Goal: Transaction & Acquisition: Subscribe to service/newsletter

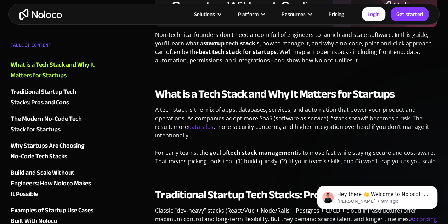
scroll to position [319, 0]
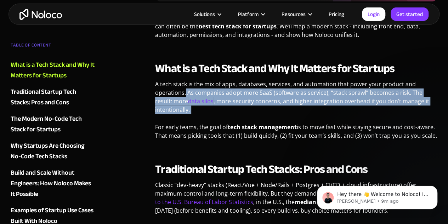
drag, startPoint x: 185, startPoint y: 92, endPoint x: 249, endPoint y: 110, distance: 66.9
click at [249, 110] on p "A tech stack is the mix of apps, databases, services, and automation that power…" at bounding box center [296, 99] width 282 height 39
click at [250, 107] on p "A tech stack is the mix of apps, databases, services, and automation that power…" at bounding box center [296, 99] width 282 height 39
drag, startPoint x: 250, startPoint y: 107, endPoint x: 190, endPoint y: 91, distance: 61.7
click at [190, 91] on p "A tech stack is the mix of apps, databases, services, and automation that power…" at bounding box center [296, 99] width 282 height 39
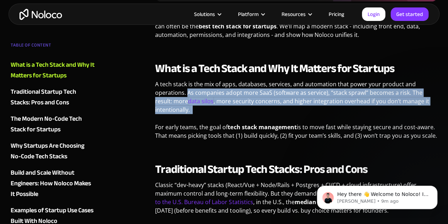
click at [190, 91] on p "A tech stack is the mix of apps, databases, services, and automation that power…" at bounding box center [296, 99] width 282 height 39
click at [188, 92] on p "A tech stack is the mix of apps, databases, services, and automation that power…" at bounding box center [296, 99] width 282 height 39
drag, startPoint x: 187, startPoint y: 93, endPoint x: 239, endPoint y: 118, distance: 57.5
click at [239, 118] on p "A tech stack is the mix of apps, databases, services, and automation that power…" at bounding box center [296, 99] width 282 height 39
click at [234, 108] on p "A tech stack is the mix of apps, databases, services, and automation that power…" at bounding box center [296, 99] width 282 height 39
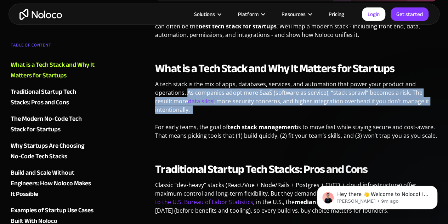
scroll to position [354, 0]
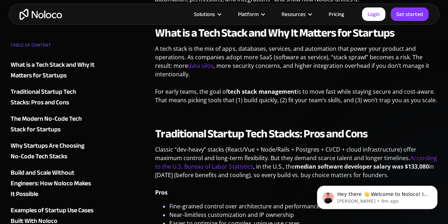
click at [227, 105] on p "For early teams, the goal of tech stack management is to move fast while stayin…" at bounding box center [296, 98] width 282 height 22
click at [229, 97] on p "For early teams, the goal of tech stack management is to move fast while stayin…" at bounding box center [296, 98] width 282 height 22
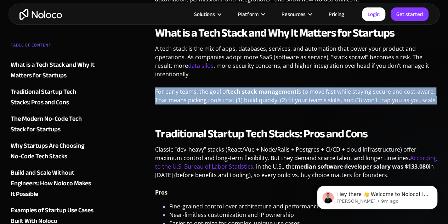
click at [229, 97] on p "For early teams, the goal of tech stack management is to move fast while stayin…" at bounding box center [296, 98] width 282 height 22
click at [242, 98] on p "For early teams, the goal of tech stack management is to move fast while stayin…" at bounding box center [296, 98] width 282 height 22
drag, startPoint x: 256, startPoint y: 95, endPoint x: 275, endPoint y: 95, distance: 19.2
click at [256, 95] on p "For early teams, the goal of tech stack management is to move fast while stayin…" at bounding box center [296, 98] width 282 height 22
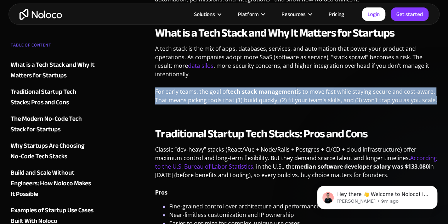
click at [301, 89] on p "For early teams, the goal of tech stack management is to move fast while stayin…" at bounding box center [296, 98] width 282 height 22
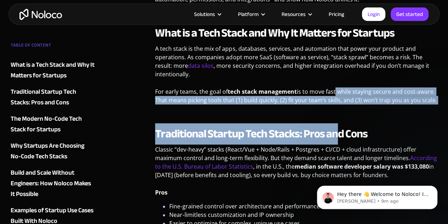
drag, startPoint x: 335, startPoint y: 90, endPoint x: 341, endPoint y: 110, distance: 20.8
click at [336, 106] on p "For early teams, the goal of tech stack management is to move fast while stayin…" at bounding box center [296, 98] width 282 height 22
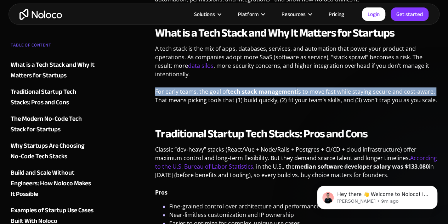
drag, startPoint x: 436, startPoint y: 95, endPoint x: 153, endPoint y: 91, distance: 282.5
drag, startPoint x: 159, startPoint y: 90, endPoint x: 443, endPoint y: 100, distance: 284.4
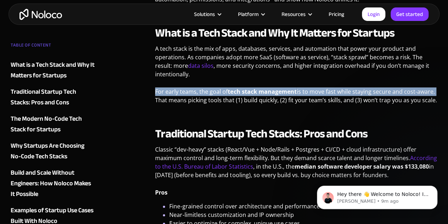
drag, startPoint x: 437, startPoint y: 102, endPoint x: 150, endPoint y: 93, distance: 288.0
drag, startPoint x: 173, startPoint y: 93, endPoint x: 164, endPoint y: 102, distance: 12.0
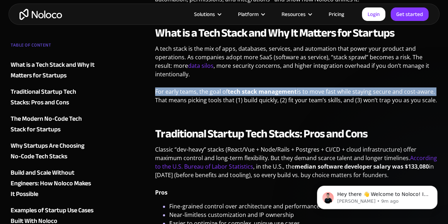
drag, startPoint x: 164, startPoint y: 102, endPoint x: 158, endPoint y: 99, distance: 6.8
click at [158, 99] on p "For early teams, the goal of tech stack management is to move fast while stayin…" at bounding box center [296, 98] width 282 height 22
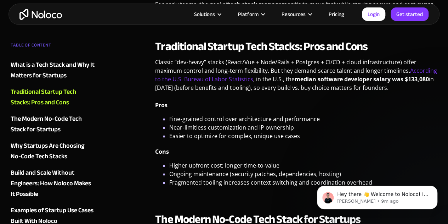
scroll to position [425, 0]
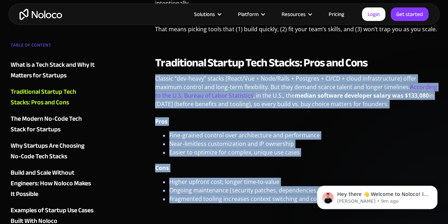
drag, startPoint x: 155, startPoint y: 80, endPoint x: 307, endPoint y: 206, distance: 197.1
click at [307, 206] on div "Traditional Startup Tech Stacks: Pros and Cons Classic “dev‑heavy” stacks (Reac…" at bounding box center [296, 134] width 282 height 156
click at [294, 196] on li "Fragmented tooling increases context switching and coordination overhead" at bounding box center [303, 202] width 268 height 17
click at [270, 86] on p "Classic “dev‑heavy” stacks (React/Vue + Node/Rails + Postgres + CI/CD + cloud i…" at bounding box center [296, 93] width 282 height 39
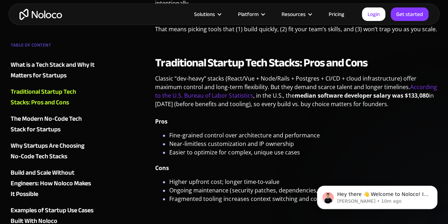
click at [266, 103] on p "Classic “dev‑heavy” stacks (React/Vue + Node/Rails + Postgres + CI/CD + cloud i…" at bounding box center [296, 93] width 282 height 39
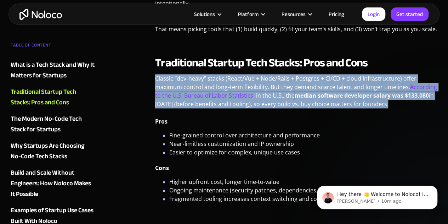
click at [266, 103] on p "Classic “dev‑heavy” stacks (React/Vue + Node/Rails + Postgres + CI/CD + cloud i…" at bounding box center [296, 93] width 282 height 39
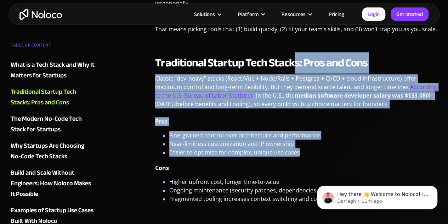
drag, startPoint x: 295, startPoint y: 44, endPoint x: 319, endPoint y: 155, distance: 112.9
click at [318, 155] on li "Easier to optimize for complex, unique use cases" at bounding box center [303, 152] width 268 height 9
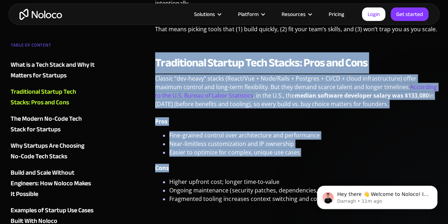
drag, startPoint x: 335, startPoint y: 158, endPoint x: 150, endPoint y: 67, distance: 206.9
drag, startPoint x: 158, startPoint y: 63, endPoint x: 298, endPoint y: 152, distance: 165.1
click at [298, 152] on div "Traditional Startup Tech Stacks: Pros and Cons Classic “dev‑heavy” stacks (Reac…" at bounding box center [296, 134] width 282 height 156
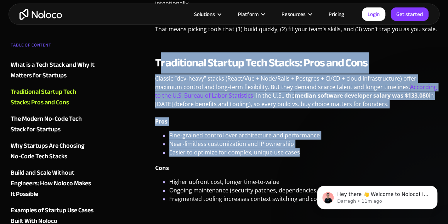
click at [306, 153] on li "Easier to optimize for complex, unique use cases" at bounding box center [303, 152] width 268 height 9
click at [312, 153] on li "Easier to optimize for complex, unique use cases" at bounding box center [303, 152] width 268 height 9
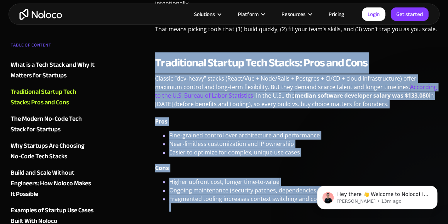
drag, startPoint x: 461, startPoint y: 233, endPoint x: 343, endPoint y: 174, distance: 131.6
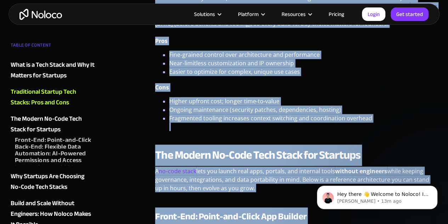
scroll to position [461, 0]
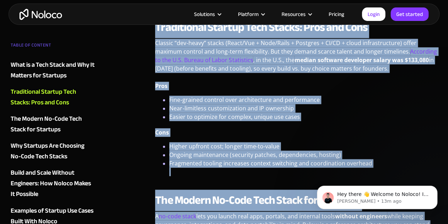
click at [291, 137] on p "Cons" at bounding box center [296, 135] width 282 height 14
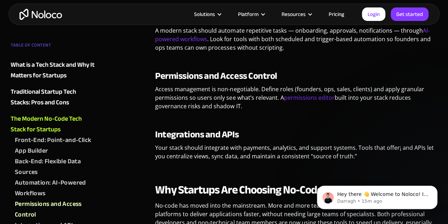
scroll to position [815, 0]
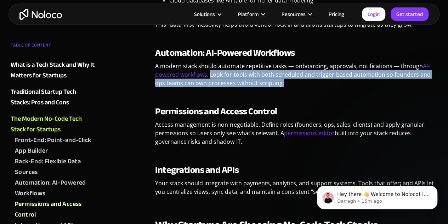
drag, startPoint x: 209, startPoint y: 75, endPoint x: 284, endPoint y: 83, distance: 75.2
click at [284, 83] on p "A modern stack should automate repetitive tasks — onboarding, approvals, notifi…" at bounding box center [296, 77] width 282 height 31
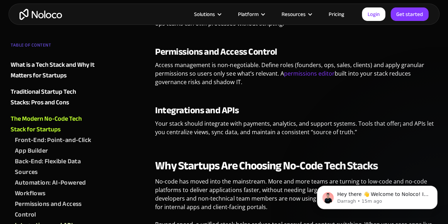
scroll to position [886, 0]
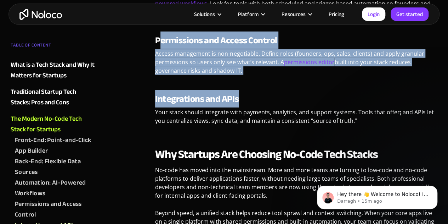
drag, startPoint x: 158, startPoint y: 46, endPoint x: 245, endPoint y: 86, distance: 96.0
click at [250, 78] on p "Access management is non-negotiable. Define roles (founders, ops, sales, client…" at bounding box center [296, 64] width 282 height 31
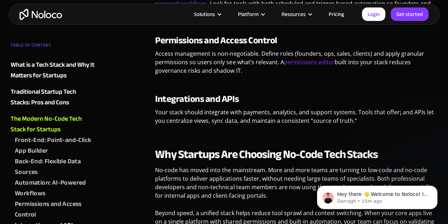
drag, startPoint x: 251, startPoint y: 73, endPoint x: 153, endPoint y: 43, distance: 103.1
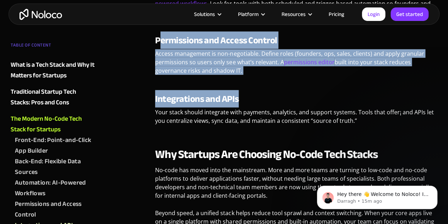
drag, startPoint x: 162, startPoint y: 48, endPoint x: 267, endPoint y: 80, distance: 109.7
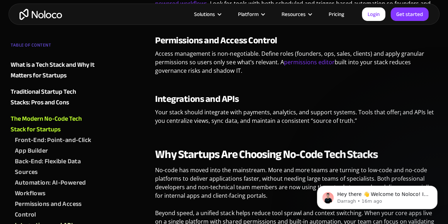
drag, startPoint x: 280, startPoint y: 73, endPoint x: 154, endPoint y: 44, distance: 129.3
click at [158, 45] on strong "Permissions and Access Control" at bounding box center [216, 40] width 122 height 17
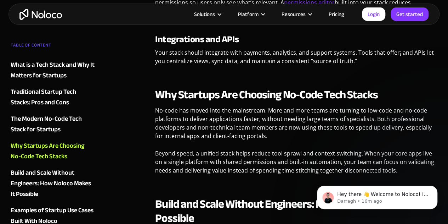
scroll to position [957, 0]
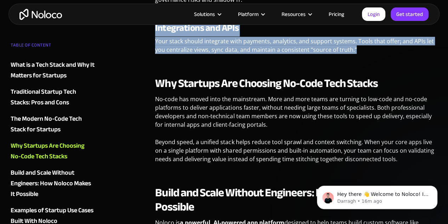
drag, startPoint x: 152, startPoint y: 29, endPoint x: 359, endPoint y: 52, distance: 208.7
click at [355, 54] on p "Your stack should integrate with payments, analytics, and support systems. Tool…" at bounding box center [296, 48] width 282 height 22
drag, startPoint x: 353, startPoint y: 51, endPoint x: 146, endPoint y: 31, distance: 208.3
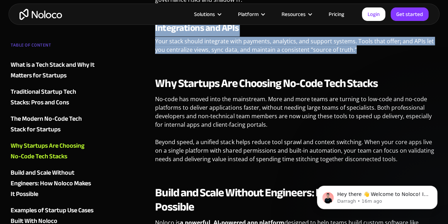
drag, startPoint x: 148, startPoint y: 30, endPoint x: 358, endPoint y: 51, distance: 211.6
click at [358, 52] on p "Your stack should integrate with payments, analytics, and support systems. Tool…" at bounding box center [296, 48] width 282 height 22
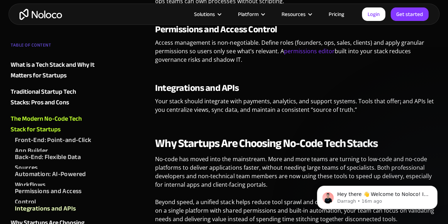
scroll to position [886, 0]
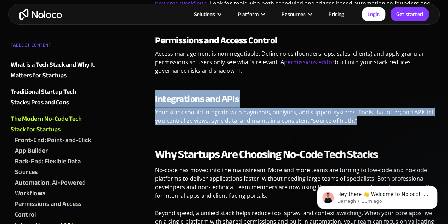
drag, startPoint x: 156, startPoint y: 99, endPoint x: 370, endPoint y: 123, distance: 215.4
click at [370, 123] on div "Integrations and APIs Your stack should integrate with payments, analytics, and…" at bounding box center [296, 112] width 282 height 37
click at [370, 123] on p "Your stack should integrate with payments, analytics, and support systems. Tool…" at bounding box center [296, 119] width 282 height 22
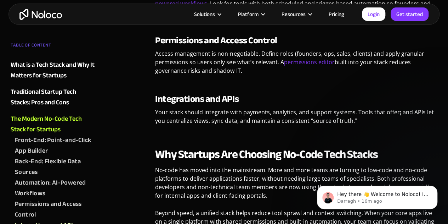
drag, startPoint x: 155, startPoint y: 43, endPoint x: 249, endPoint y: 70, distance: 98.4
click at [246, 71] on p "Access management is non-negotiable. Define roles (founders, ops, sales, client…" at bounding box center [296, 64] width 282 height 31
drag, startPoint x: 245, startPoint y: 71, endPoint x: 157, endPoint y: 45, distance: 91.7
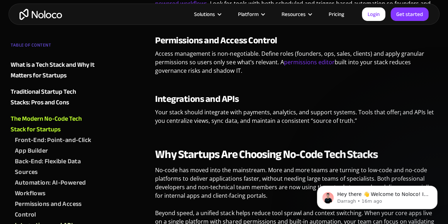
click at [157, 45] on div "Permissions and Access Control Access management is non-negotiable. Define role…" at bounding box center [296, 57] width 282 height 45
click at [156, 50] on p "Access management is non-negotiable. Define roles (founders, ops, sales, client…" at bounding box center [296, 64] width 282 height 31
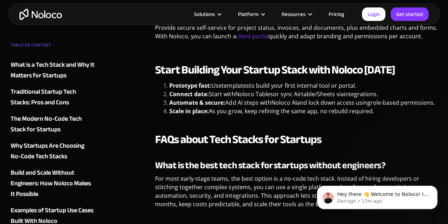
scroll to position [1489, 0]
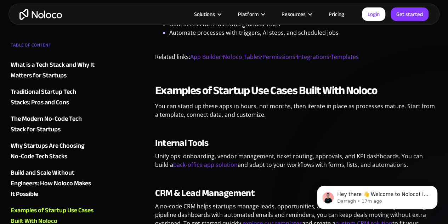
drag, startPoint x: 151, startPoint y: 45, endPoint x: 375, endPoint y: 37, distance: 224.5
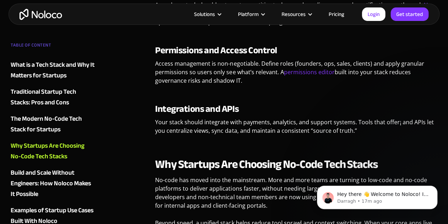
scroll to position [874, 0]
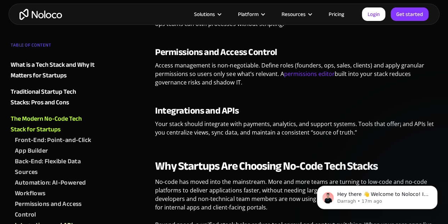
click at [174, 157] on strong "Why Startups Are Choosing No-Code Tech Stacks" at bounding box center [266, 165] width 223 height 21
click at [209, 66] on p "Access management is non-negotiable. Define roles (founders, ops, sales, client…" at bounding box center [296, 76] width 282 height 31
click at [208, 66] on p "Access management is non-negotiable. Define roles (founders, ops, sales, client…" at bounding box center [296, 76] width 282 height 31
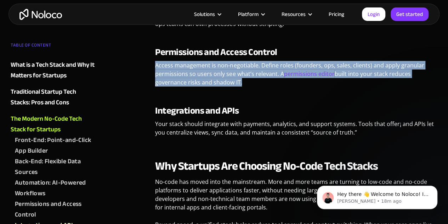
click at [208, 66] on p "Access management is non-negotiable. Define roles (founders, ops, sales, client…" at bounding box center [296, 76] width 282 height 31
click at [208, 68] on p "Access management is non-negotiable. Define roles (founders, ops, sales, client…" at bounding box center [296, 76] width 282 height 31
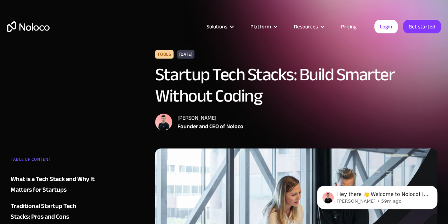
scroll to position [0, 0]
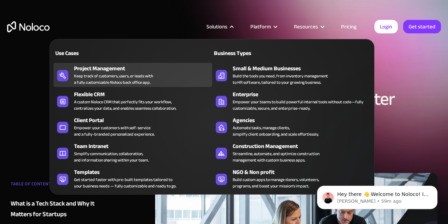
click at [126, 68] on div "Project Management" at bounding box center [144, 68] width 141 height 9
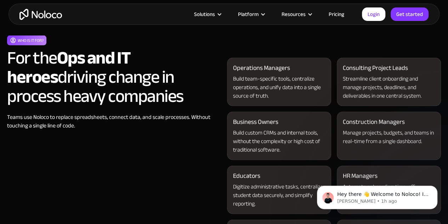
scroll to position [699, 0]
click at [436, 187] on icon "Dismiss notification" at bounding box center [436, 187] width 4 height 4
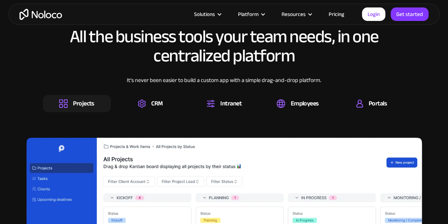
scroll to position [1036, 0]
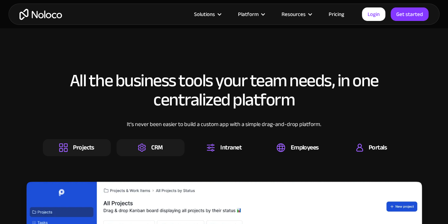
click at [146, 143] on img at bounding box center [142, 147] width 8 height 9
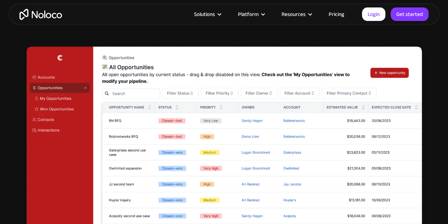
scroll to position [1112, 0]
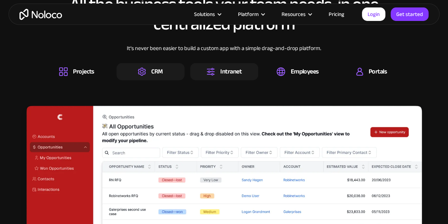
click at [228, 68] on div "Intranet" at bounding box center [230, 72] width 21 height 8
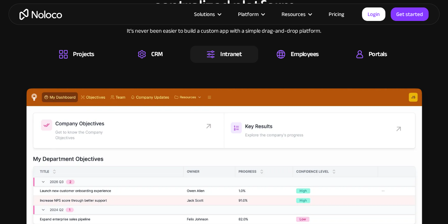
scroll to position [1130, 0]
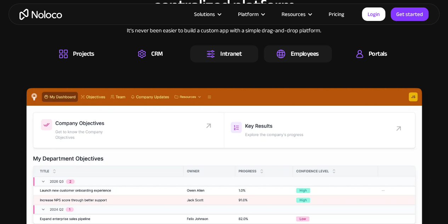
click at [314, 50] on div "Employees" at bounding box center [305, 54] width 28 height 8
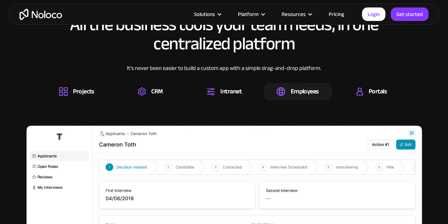
scroll to position [1092, 0]
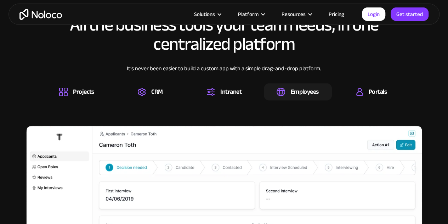
click at [386, 89] on div "All the business tools your team needs, in one centralized platform It’s never …" at bounding box center [224, 182] width 434 height 349
click at [384, 88] on div "Portals" at bounding box center [372, 91] width 68 height 17
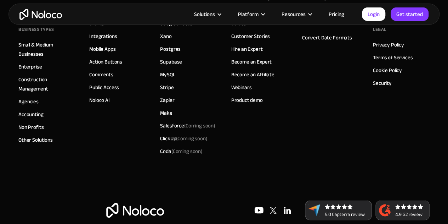
scroll to position [4551, 0]
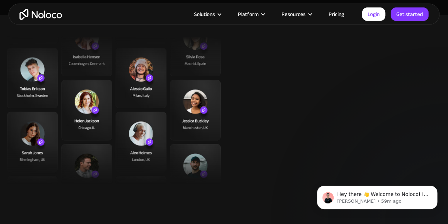
scroll to position [1572, 0]
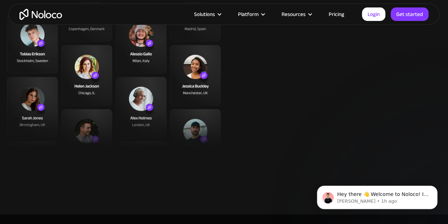
scroll to position [1606, 0]
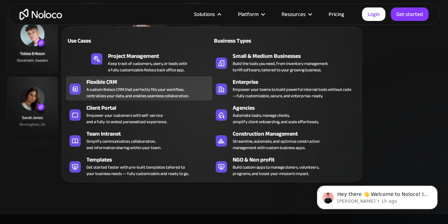
click at [144, 94] on div "A custom Noloco CRM that perfectly fits your workflow, centralizes your data, a…" at bounding box center [137, 92] width 102 height 13
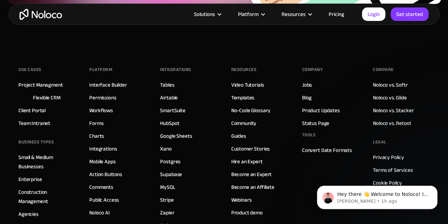
scroll to position [3174, 0]
